Goal: Navigation & Orientation: Find specific page/section

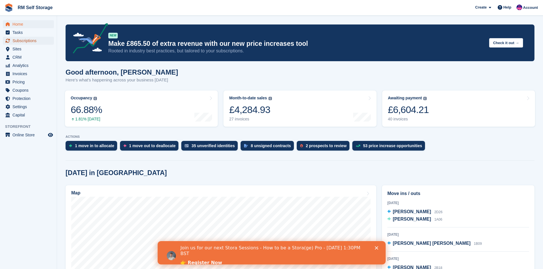
click at [26, 41] on span "Subscriptions" at bounding box center [30, 41] width 34 height 8
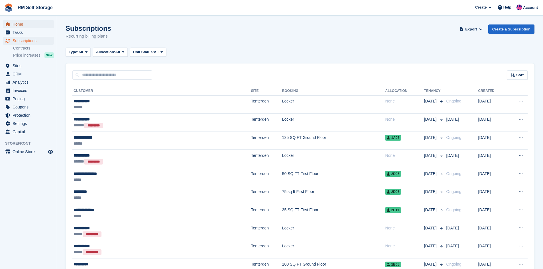
click at [25, 24] on span "Home" at bounding box center [30, 24] width 34 height 8
